Goal: Task Accomplishment & Management: Complete application form

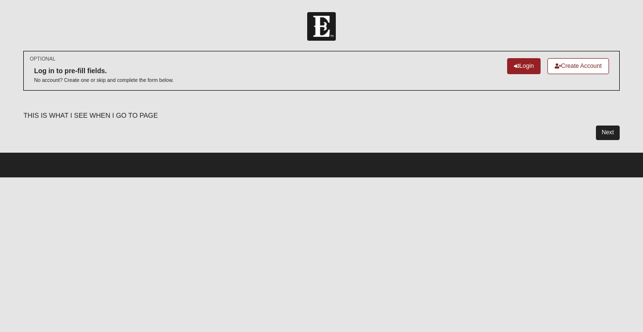
click at [605, 133] on link "Next" at bounding box center [608, 133] width 24 height 14
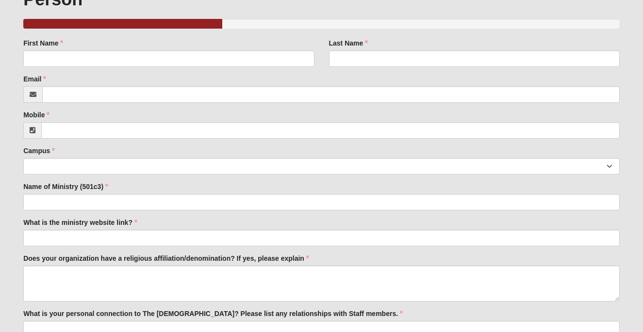
scroll to position [126, 0]
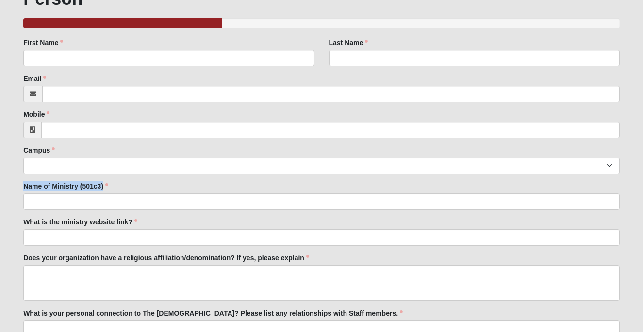
drag, startPoint x: 24, startPoint y: 184, endPoint x: 109, endPoint y: 192, distance: 85.2
click at [109, 192] on div "Name of Ministry (501c3) Name of Ministry (501c3) is required." at bounding box center [321, 195] width 596 height 29
copy label "Name of Ministry (501c3)"
drag, startPoint x: 25, startPoint y: 221, endPoint x: 129, endPoint y: 225, distance: 103.9
click at [129, 225] on label "What is the ministry website link?" at bounding box center [80, 222] width 114 height 10
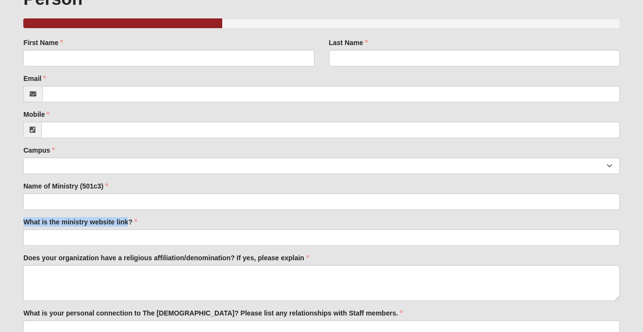
click at [129, 229] on input "What is the ministry website link?" at bounding box center [321, 237] width 596 height 16
click at [32, 219] on label "What is the ministry website link?" at bounding box center [80, 222] width 114 height 10
click at [32, 229] on input "What is the ministry website link?" at bounding box center [321, 237] width 596 height 16
drag, startPoint x: 24, startPoint y: 219, endPoint x: 132, endPoint y: 222, distance: 108.7
click at [132, 222] on label "What is the ministry website link?" at bounding box center [80, 222] width 114 height 10
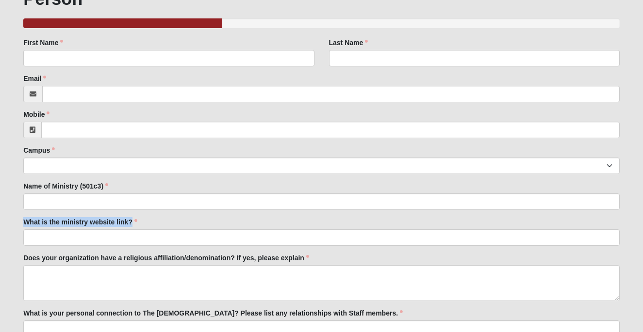
click at [132, 229] on input "What is the ministry website link?" at bounding box center [321, 237] width 596 height 16
drag, startPoint x: 131, startPoint y: 220, endPoint x: 14, endPoint y: 220, distance: 116.9
copy label "What is the ministry website link?"
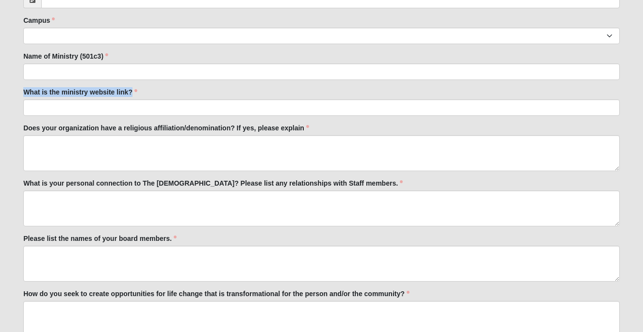
scroll to position [255, 0]
click at [36, 127] on label "Does your organization have a religious affiliation/denomination? If yes, pleas…" at bounding box center [166, 129] width 286 height 10
click at [36, 136] on textarea "Does your organization have a religious affiliation/denomination? If yes, pleas…" at bounding box center [321, 154] width 596 height 36
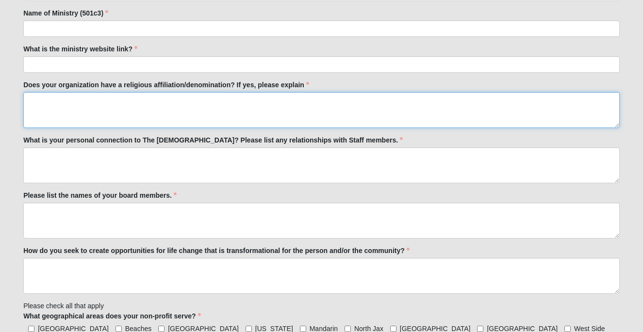
scroll to position [295, 0]
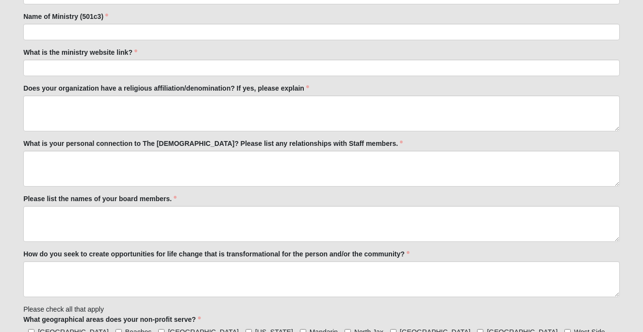
click at [24, 87] on label "Does your organization have a religious affiliation/denomination? If yes, pleas…" at bounding box center [166, 88] width 286 height 10
click at [24, 96] on textarea "Does your organization have a religious affiliation/denomination? If yes, pleas…" at bounding box center [321, 114] width 596 height 36
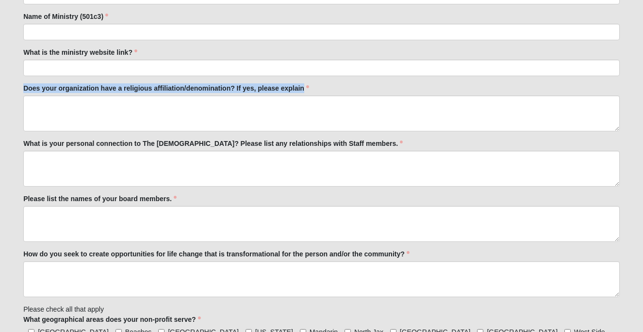
drag, startPoint x: 24, startPoint y: 86, endPoint x: 295, endPoint y: 94, distance: 271.2
click at [295, 94] on div "Does your organization have a religious affiliation/denomination? If yes, pleas…" at bounding box center [321, 107] width 596 height 48
copy label "Does your organization have a religious affiliation/denomination? If yes, pleas…"
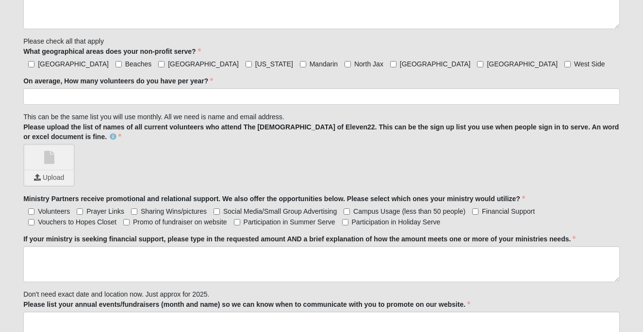
scroll to position [564, 0]
click at [304, 111] on div "Family Member to Register First Name First Name is required. Last Name Last Nam…" at bounding box center [321, 211] width 596 height 1225
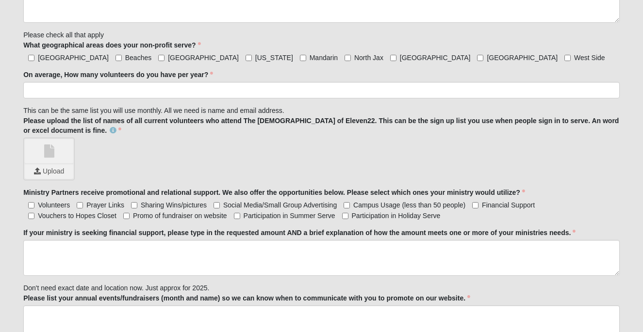
scroll to position [570, 0]
click at [25, 231] on label "If your ministry is seeking financial support, please type in the requested amo…" at bounding box center [299, 232] width 552 height 10
click at [25, 240] on textarea "If your ministry is seeking financial support, please type in the requested amo…" at bounding box center [321, 258] width 596 height 36
click at [24, 229] on label "If your ministry is seeking financial support, please type in the requested amo…" at bounding box center [299, 232] width 552 height 10
click at [24, 240] on textarea "If your ministry is seeking financial support, please type in the requested amo…" at bounding box center [321, 258] width 596 height 36
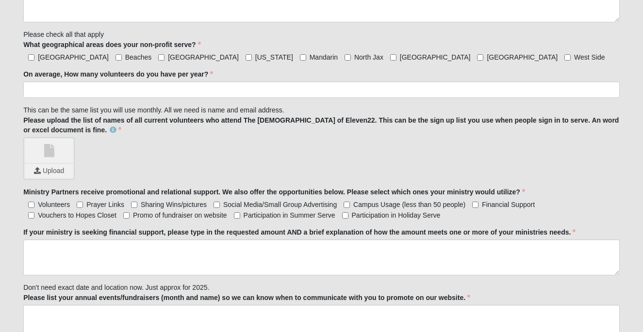
click at [31, 232] on label "If your ministry is seeking financial support, please type in the requested amo…" at bounding box center [299, 232] width 552 height 10
click at [31, 240] on textarea "If your ministry is seeking financial support, please type in the requested amo…" at bounding box center [321, 258] width 596 height 36
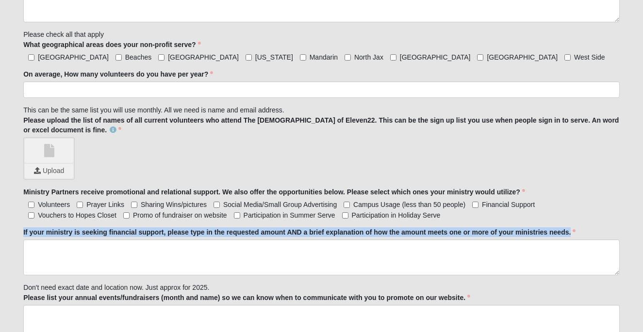
drag, startPoint x: 29, startPoint y: 221, endPoint x: 262, endPoint y: 244, distance: 234.0
click at [262, 244] on div "Family Member to Register First Name First Name is required. Last Name Last Nam…" at bounding box center [321, 205] width 596 height 1225
copy div "If your ministry is seeking financial support, please type in the requested amo…"
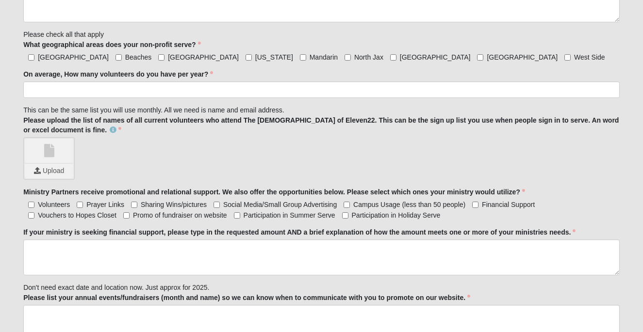
click at [316, 142] on div "Upload" at bounding box center [321, 158] width 596 height 43
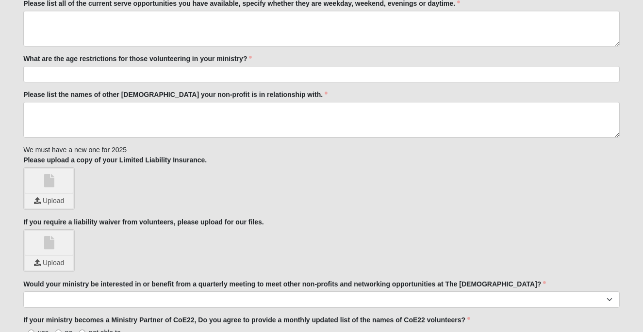
scroll to position [957, 0]
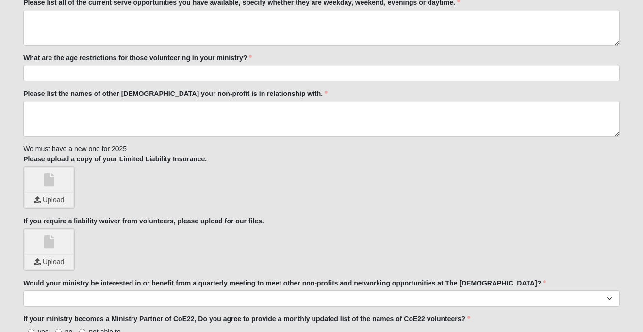
click at [25, 158] on label "Please upload a copy of your Limited Liability Insurance." at bounding box center [114, 159] width 183 height 10
drag, startPoint x: 24, startPoint y: 158, endPoint x: 205, endPoint y: 155, distance: 181.4
click at [205, 155] on label "Please upload a copy of your Limited Liability Insurance." at bounding box center [114, 159] width 183 height 10
copy label "Please upload a copy of your Limited Liability Insurance"
click at [307, 173] on div "Upload" at bounding box center [321, 187] width 596 height 43
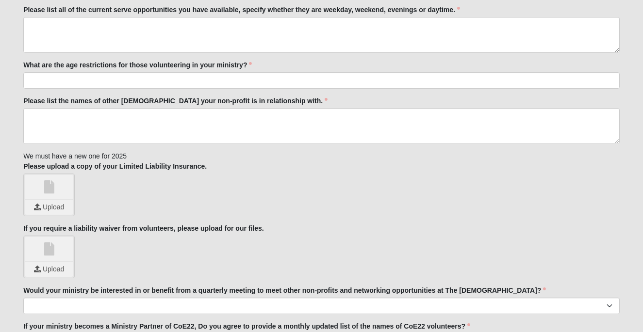
scroll to position [955, 0]
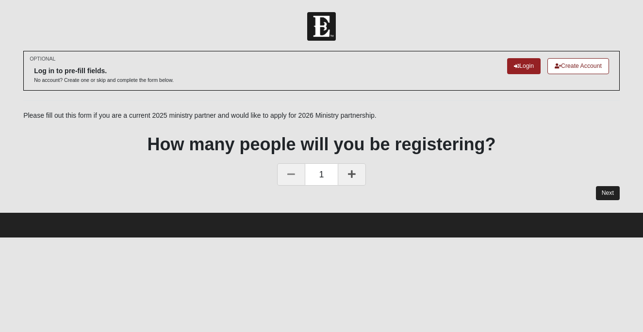
click at [607, 188] on link "Next" at bounding box center [608, 193] width 24 height 14
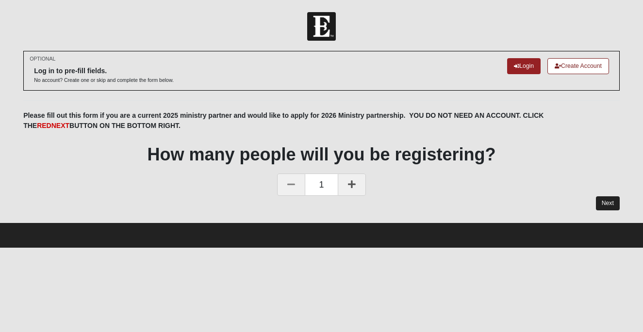
click at [609, 198] on link "Next" at bounding box center [608, 203] width 24 height 14
click at [606, 199] on link "Next" at bounding box center [608, 203] width 24 height 14
click at [608, 200] on link "Next" at bounding box center [608, 203] width 24 height 14
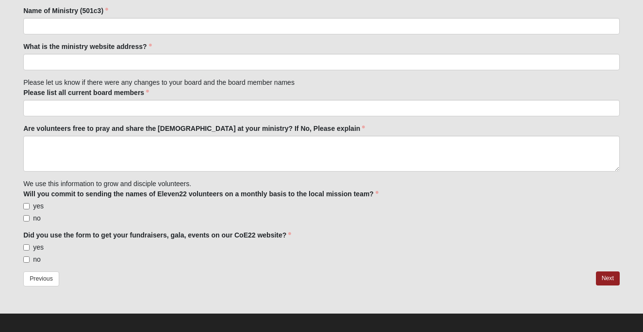
scroll to position [326, 0]
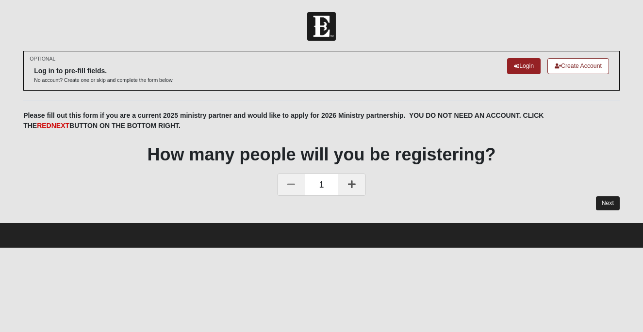
click at [610, 200] on link "Next" at bounding box center [608, 203] width 24 height 14
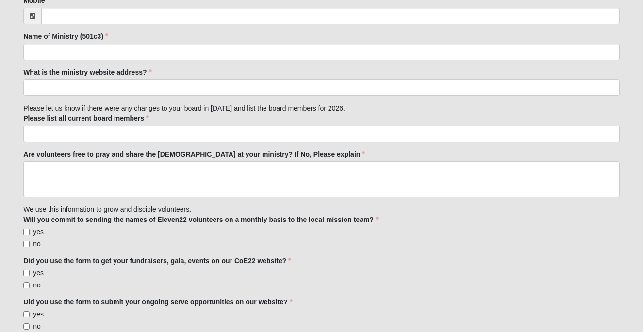
scroll to position [300, 0]
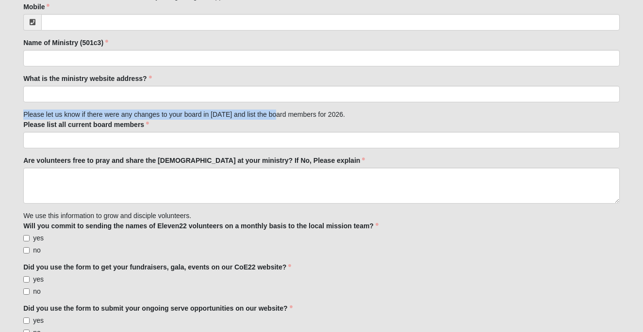
drag, startPoint x: 24, startPoint y: 112, endPoint x: 275, endPoint y: 111, distance: 250.7
click at [275, 111] on div "Family Member to Register First Name First Name is required. Last Name Last Nam…" at bounding box center [321, 170] width 596 height 612
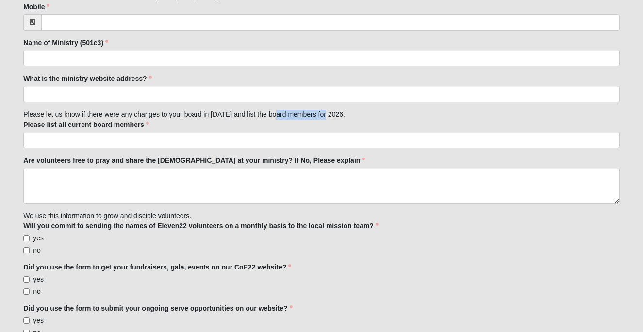
drag, startPoint x: 275, startPoint y: 111, endPoint x: 326, endPoint y: 114, distance: 51.0
click at [326, 114] on div "Family Member to Register First Name First Name is required. Last Name Last Nam…" at bounding box center [321, 170] width 596 height 612
click at [340, 114] on div "Family Member to Register First Name First Name is required. Last Name Last Nam…" at bounding box center [321, 170] width 596 height 612
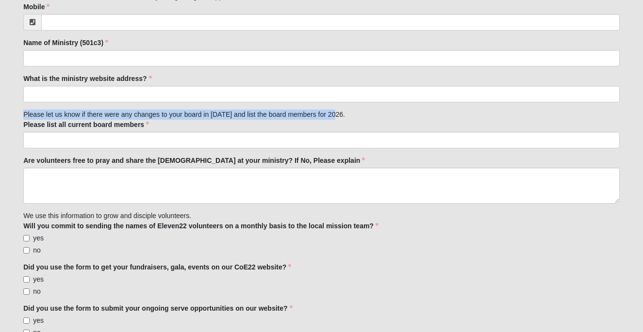
drag, startPoint x: 337, startPoint y: 113, endPoint x: 23, endPoint y: 109, distance: 314.3
click at [23, 109] on div "OPTIONAL Log in to pre-fill fields. No account? Create one or skip and complete…" at bounding box center [321, 137] width 611 height 773
copy div "Please let us know if there were any changes to your board in [DATE] and list t…"
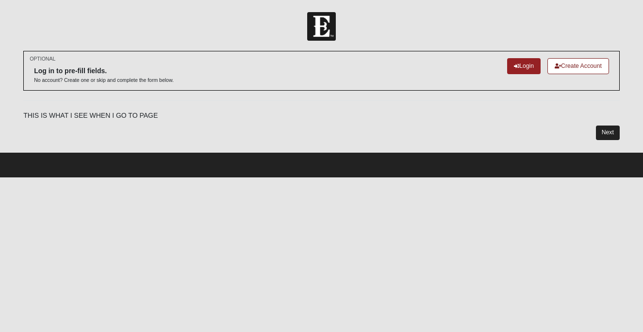
click at [609, 133] on link "Next" at bounding box center [608, 133] width 24 height 14
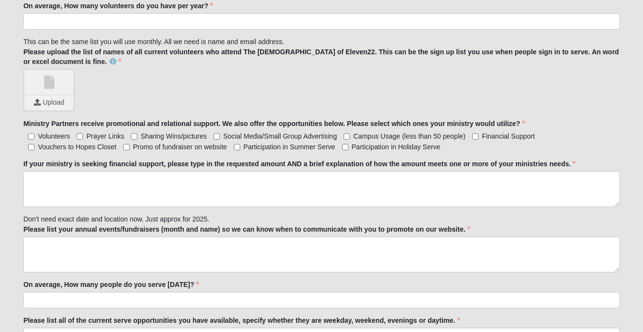
scroll to position [639, 0]
click at [31, 229] on label "Please list your annual events/fundraisers (month and name) so we can know when…" at bounding box center [246, 229] width 447 height 10
click at [31, 236] on textarea "Please list your annual events/fundraisers (month and name) so we can know when…" at bounding box center [321, 254] width 596 height 36
click at [27, 228] on label "Please list your annual events/fundraisers (month and name) so we can know when…" at bounding box center [246, 229] width 447 height 10
click at [27, 236] on textarea "Please list your annual events/fundraisers (month and name) so we can know when…" at bounding box center [321, 254] width 596 height 36
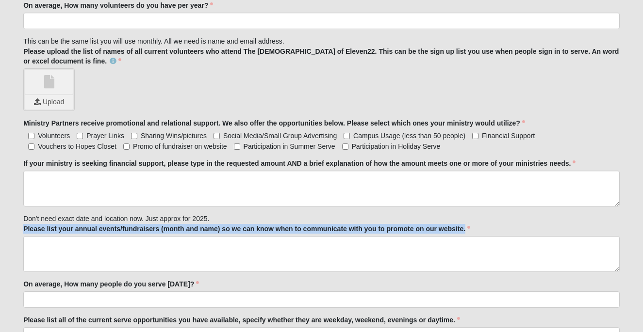
drag, startPoint x: 213, startPoint y: 216, endPoint x: 220, endPoint y: 233, distance: 18.9
click at [220, 233] on div "Family Member to Register First Name First Name is required. Last Name Last Nam…" at bounding box center [321, 136] width 596 height 1225
copy div "Please list your annual events/fundraisers (month and name) so we can know when…"
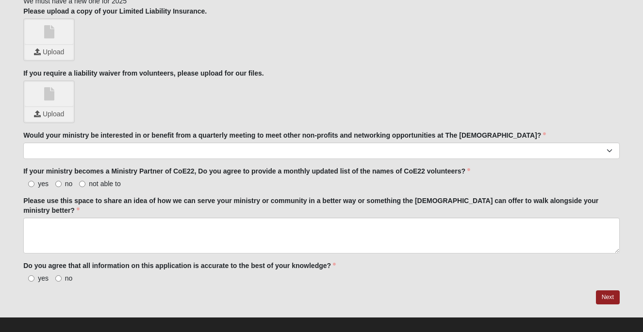
scroll to position [1104, 0]
click at [24, 261] on label "Do you agree that all information on this application is accurate to the best o…" at bounding box center [179, 266] width 312 height 10
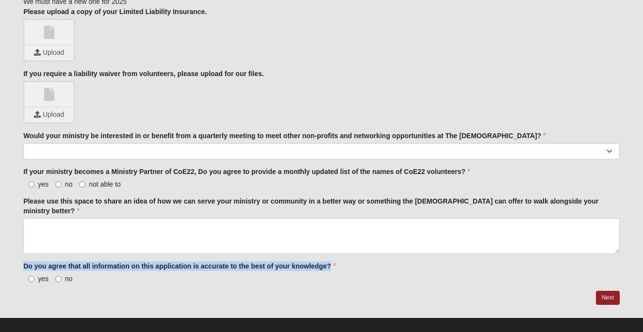
drag, startPoint x: 27, startPoint y: 250, endPoint x: 330, endPoint y: 253, distance: 303.6
copy label "Do you agree that all information on this application is accurate to the best o…"
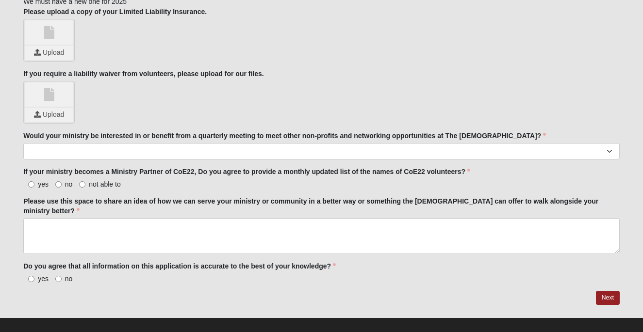
click at [191, 199] on label "Please use this space to share an idea of how we can serve your ministry or com…" at bounding box center [321, 205] width 596 height 19
click at [191, 218] on textarea "Please use this space to share an idea of how we can serve your ministry or com…" at bounding box center [321, 236] width 596 height 36
click at [25, 199] on label "Please use this space to share an idea of how we can serve your ministry or com…" at bounding box center [321, 205] width 596 height 19
click at [25, 218] on textarea "Please use this space to share an idea of how we can serve your ministry or com…" at bounding box center [321, 236] width 596 height 36
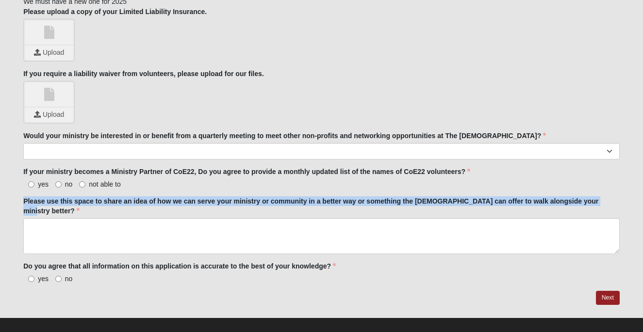
drag, startPoint x: 23, startPoint y: 199, endPoint x: 391, endPoint y: 205, distance: 367.7
click at [391, 205] on label "Please use this space to share an idea of how we can serve your ministry or com…" at bounding box center [321, 205] width 596 height 19
click at [391, 218] on textarea "Please use this space to share an idea of how we can serve your ministry or com…" at bounding box center [321, 236] width 596 height 36
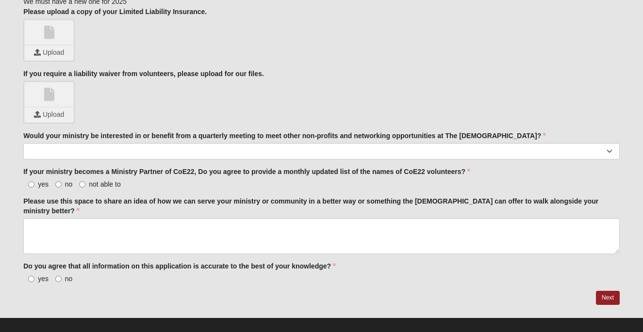
click at [378, 199] on label "Please use this space to share an idea of how we can serve your ministry or com…" at bounding box center [321, 205] width 596 height 19
click at [378, 218] on textarea "Please use this space to share an idea of how we can serve your ministry or com…" at bounding box center [321, 236] width 596 height 36
click at [378, 199] on label "Please use this space to share an idea of how we can serve your ministry or com…" at bounding box center [321, 205] width 596 height 19
click at [378, 218] on textarea "Please use this space to share an idea of how we can serve your ministry or com…" at bounding box center [321, 236] width 596 height 36
click at [417, 200] on label "Please use this space to share an idea of how we can serve your ministry or com…" at bounding box center [321, 205] width 596 height 19
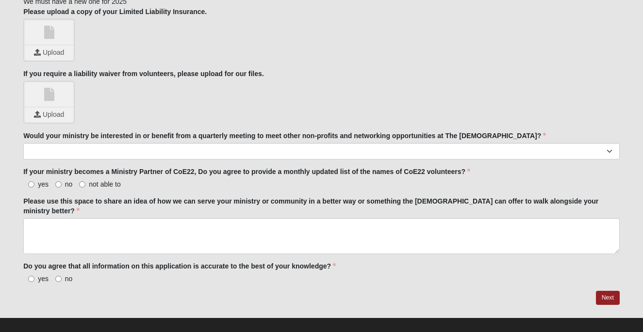
click at [417, 218] on textarea "Please use this space to share an idea of how we can serve your ministry or com…" at bounding box center [321, 236] width 596 height 36
click at [25, 199] on label "Please use this space to share an idea of how we can serve your ministry or com…" at bounding box center [321, 205] width 596 height 19
click at [25, 218] on textarea "Please use this space to share an idea of how we can serve your ministry or com…" at bounding box center [321, 236] width 596 height 36
click at [25, 199] on label "Please use this space to share an idea of how we can serve your ministry or com…" at bounding box center [321, 205] width 596 height 19
click at [25, 218] on textarea "Please use this space to share an idea of how we can serve your ministry or com…" at bounding box center [321, 236] width 596 height 36
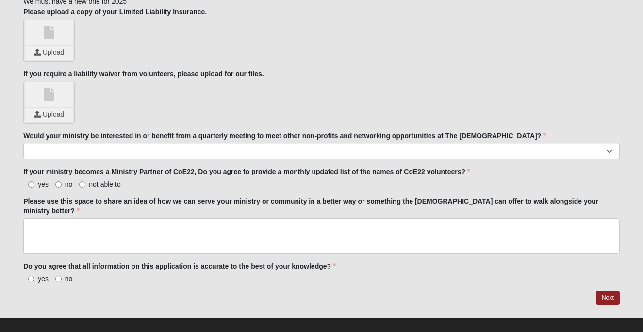
drag, startPoint x: 25, startPoint y: 194, endPoint x: 25, endPoint y: 200, distance: 5.8
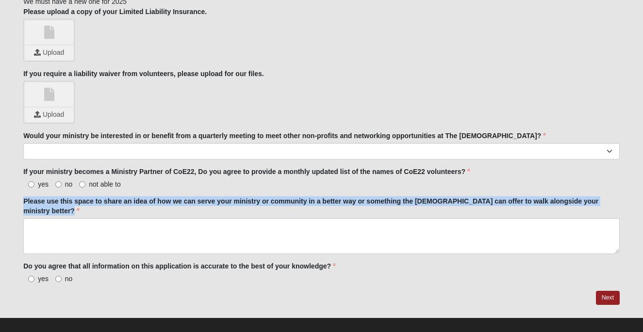
drag, startPoint x: 30, startPoint y: 194, endPoint x: 389, endPoint y: 231, distance: 361.3
copy div "Please use this space to share an idea of how we can serve your ministry or com…"
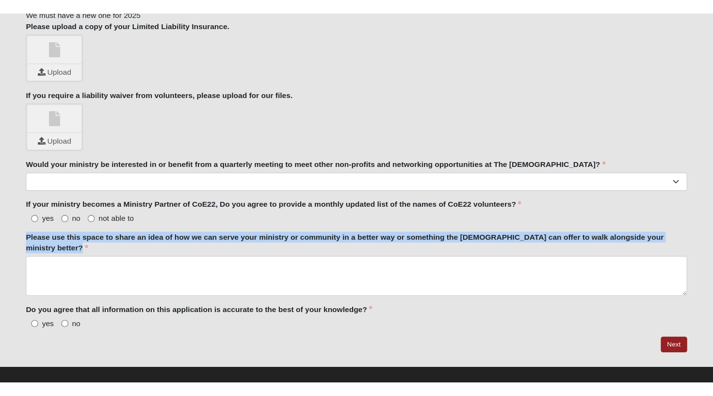
scroll to position [1033, 0]
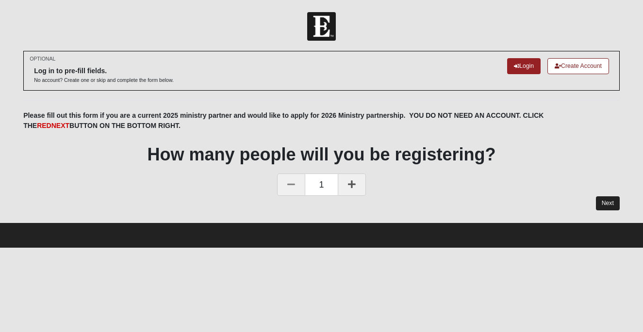
click at [612, 197] on link "Next" at bounding box center [608, 203] width 24 height 14
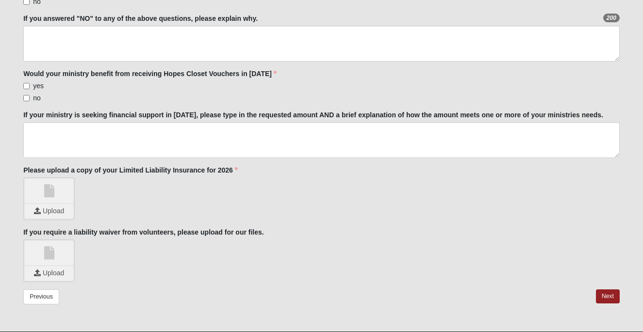
scroll to position [777, 0]
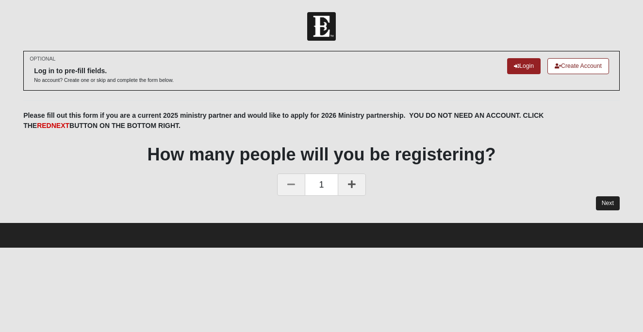
click at [611, 199] on link "Next" at bounding box center [608, 203] width 24 height 14
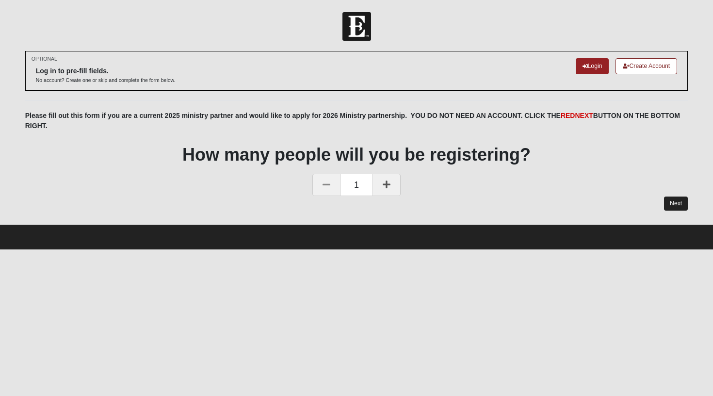
click at [673, 205] on link "Next" at bounding box center [676, 203] width 24 height 14
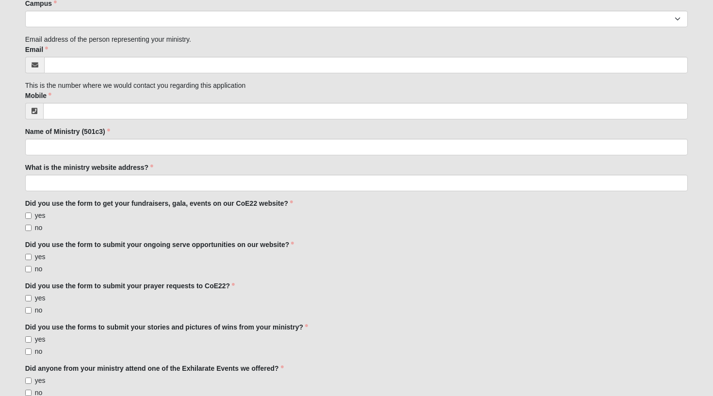
scroll to position [211, 0]
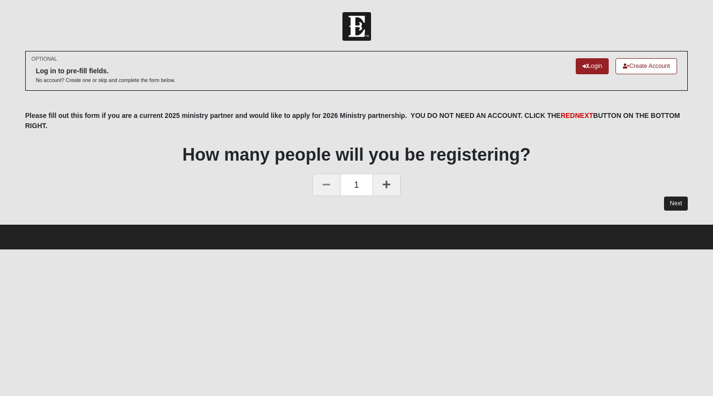
click at [676, 199] on link "Next" at bounding box center [676, 203] width 24 height 14
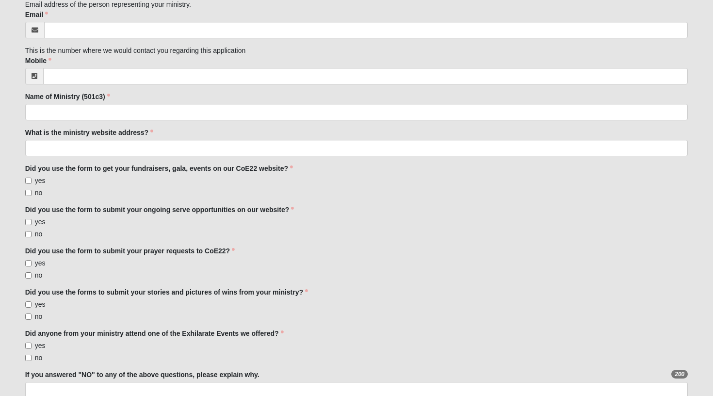
scroll to position [246, 0]
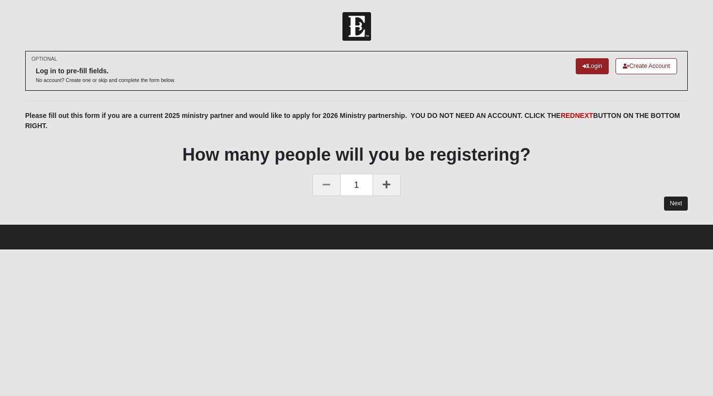
click at [678, 200] on link "Next" at bounding box center [676, 203] width 24 height 14
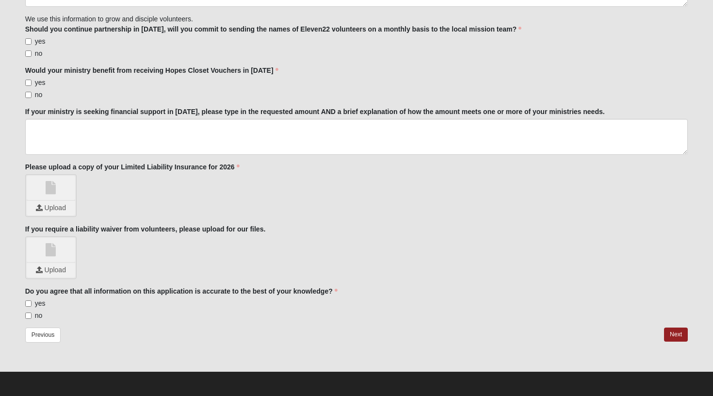
scroll to position [1068, 0]
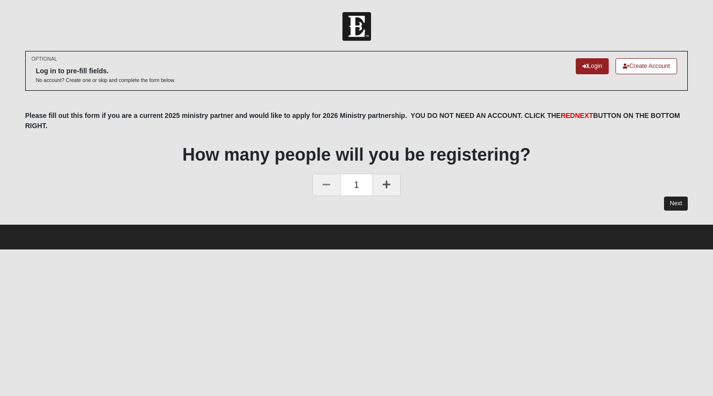
click at [676, 201] on link "Next" at bounding box center [676, 203] width 24 height 14
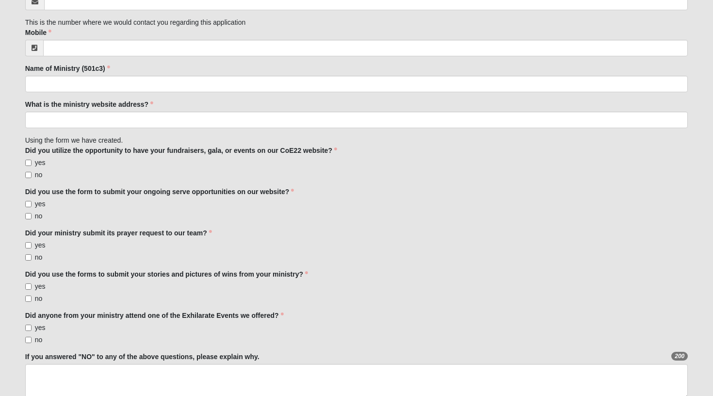
scroll to position [274, 0]
